Goal: Task Accomplishment & Management: Manage account settings

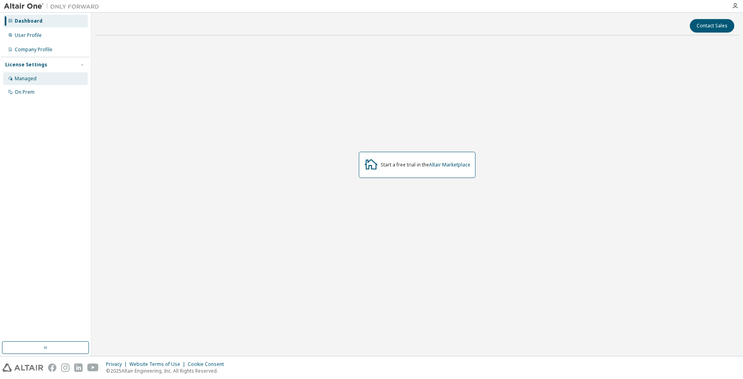
click at [22, 79] on div "Managed" at bounding box center [26, 78] width 22 height 6
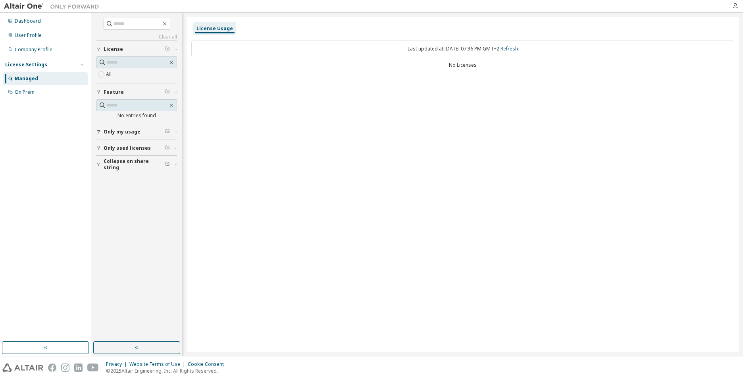
click at [111, 131] on span "Only my usage" at bounding box center [122, 132] width 37 height 6
click at [112, 166] on button "Only used licenses" at bounding box center [136, 170] width 81 height 17
click at [123, 206] on button "Collapse on share string" at bounding box center [136, 210] width 81 height 17
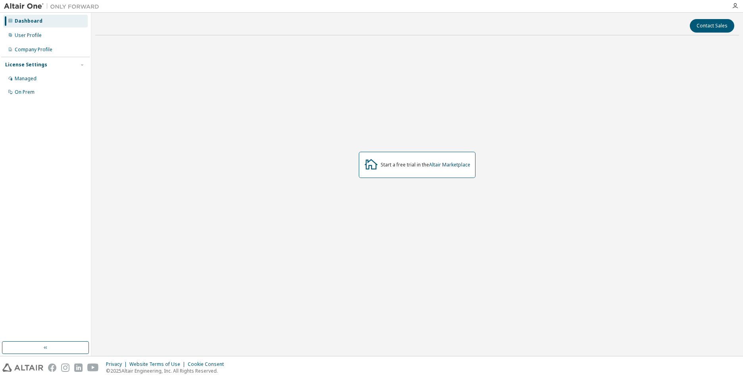
click at [736, 8] on icon "button" at bounding box center [735, 6] width 6 height 6
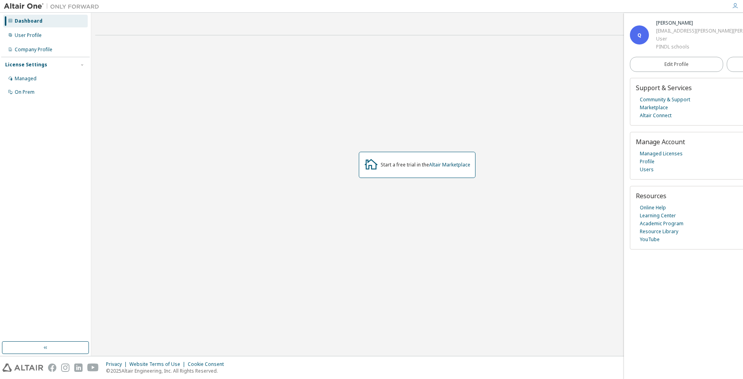
click at [718, 51] on div "Q Quirin Forster gym.quirin.forster@pindl-schueler.de User PINDL schools" at bounding box center [725, 35] width 190 height 32
click at [665, 68] on span "Edit Profile" at bounding box center [677, 64] width 24 height 6
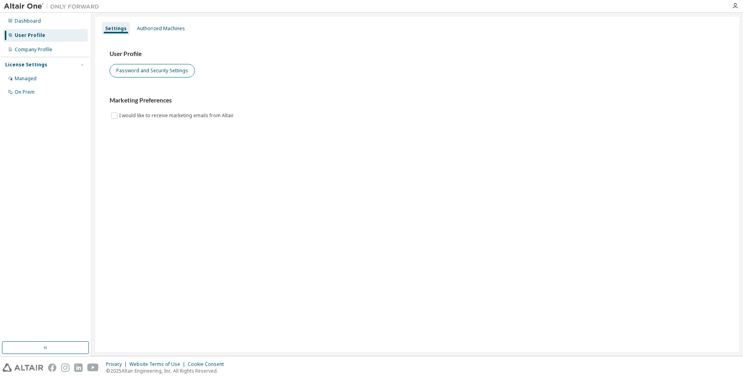
click at [168, 65] on div "User Profile Password and Security Settings" at bounding box center [417, 63] width 615 height 27
drag, startPoint x: 168, startPoint y: 65, endPoint x: 177, endPoint y: 74, distance: 12.9
click at [177, 74] on button "Password and Security Settings" at bounding box center [152, 71] width 85 height 14
click at [12, 20] on icon at bounding box center [10, 20] width 5 height 5
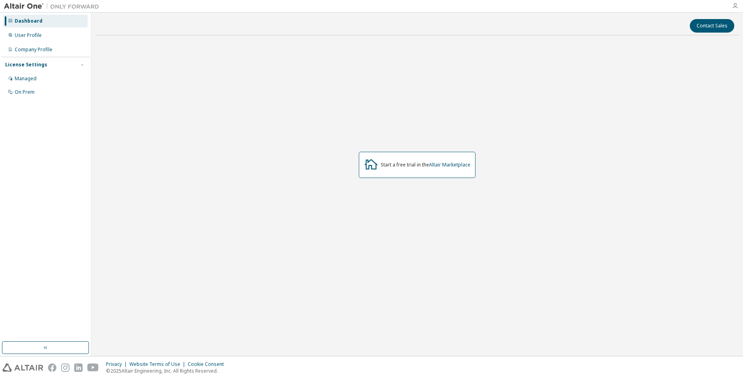
click at [732, 5] on icon "button" at bounding box center [735, 6] width 6 height 6
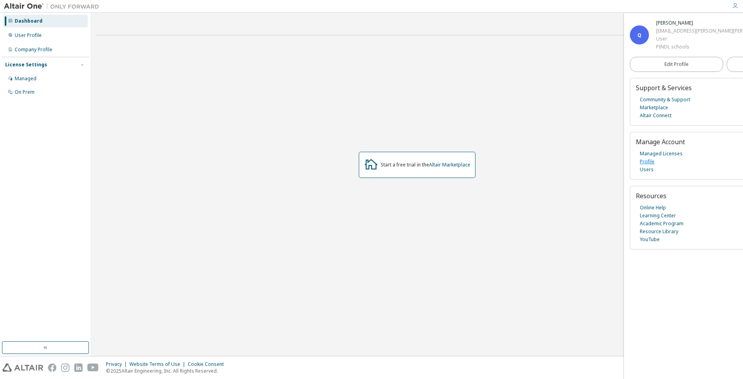
click at [643, 166] on link "Profile" at bounding box center [647, 162] width 15 height 8
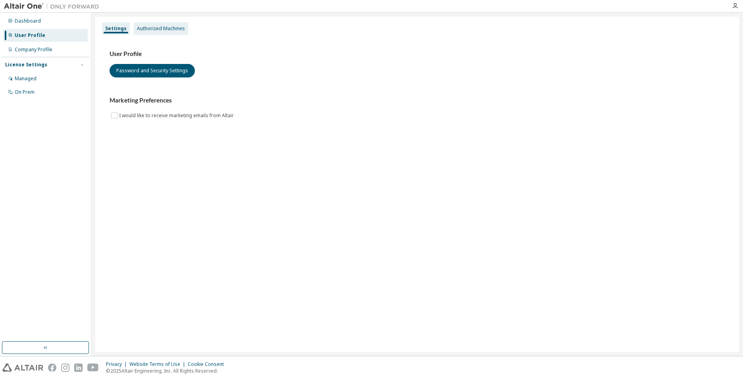
click at [153, 29] on div "Authorized Machines" at bounding box center [161, 28] width 48 height 6
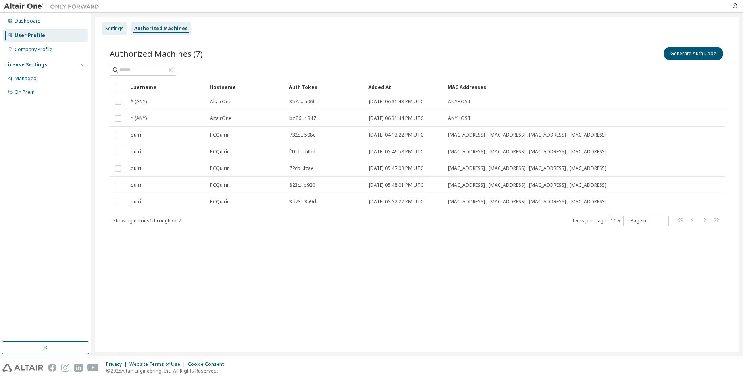
click at [114, 28] on div "Settings" at bounding box center [114, 28] width 19 height 6
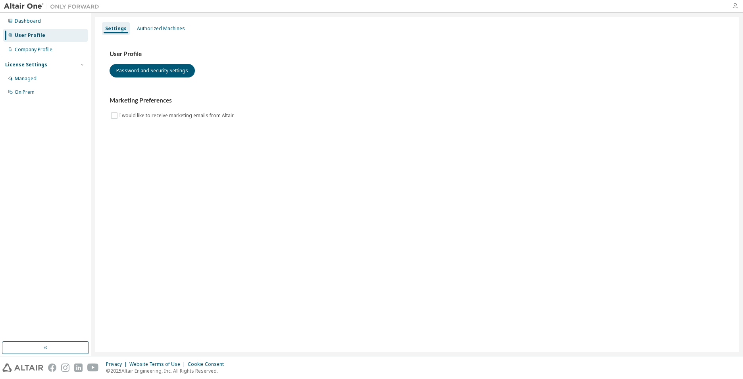
click at [732, 7] on div at bounding box center [735, 6] width 16 height 6
click at [735, 10] on div at bounding box center [735, 6] width 16 height 12
click at [733, 2] on div at bounding box center [735, 6] width 16 height 12
click at [725, 8] on div at bounding box center [415, 6] width 624 height 12
click at [738, 8] on icon "button" at bounding box center [735, 6] width 6 height 6
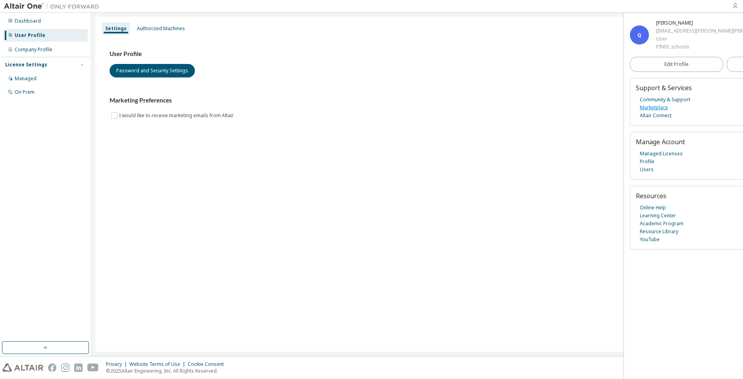
click at [649, 112] on link "Marketplace" at bounding box center [654, 108] width 28 height 8
